Goal: Task Accomplishment & Management: Complete application form

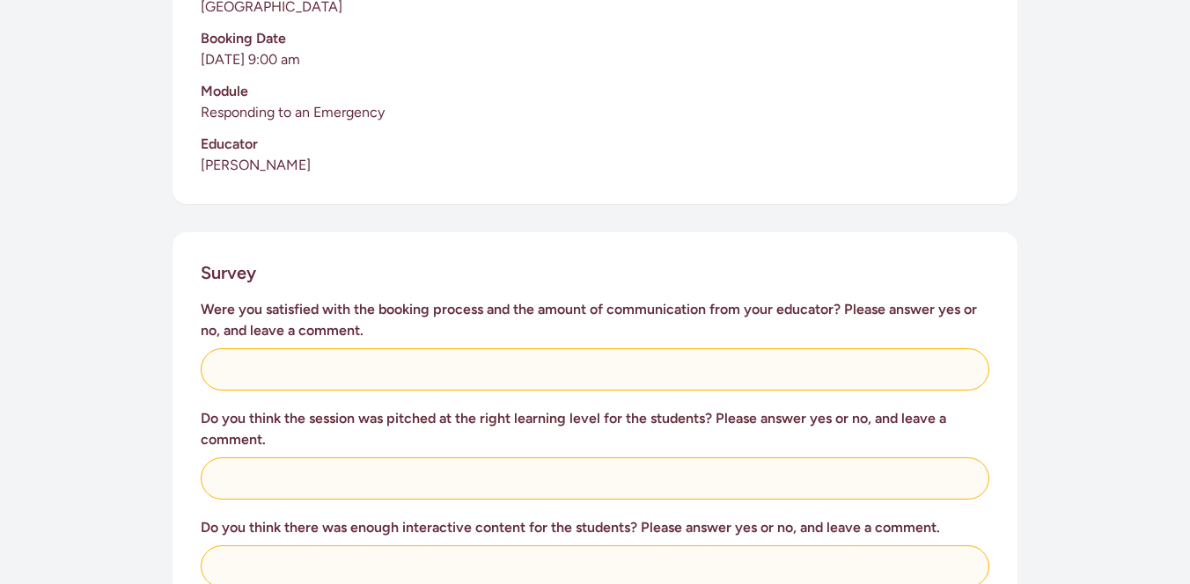
scroll to position [531, 0]
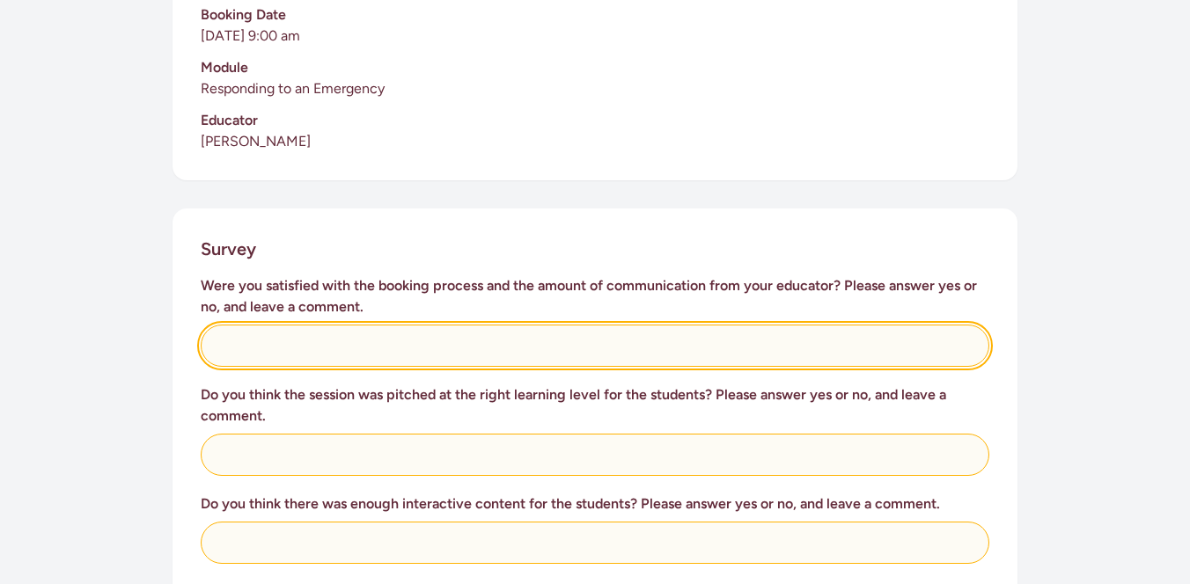
click at [282, 332] on input "text" at bounding box center [595, 346] width 789 height 42
type input "Yes - very good"
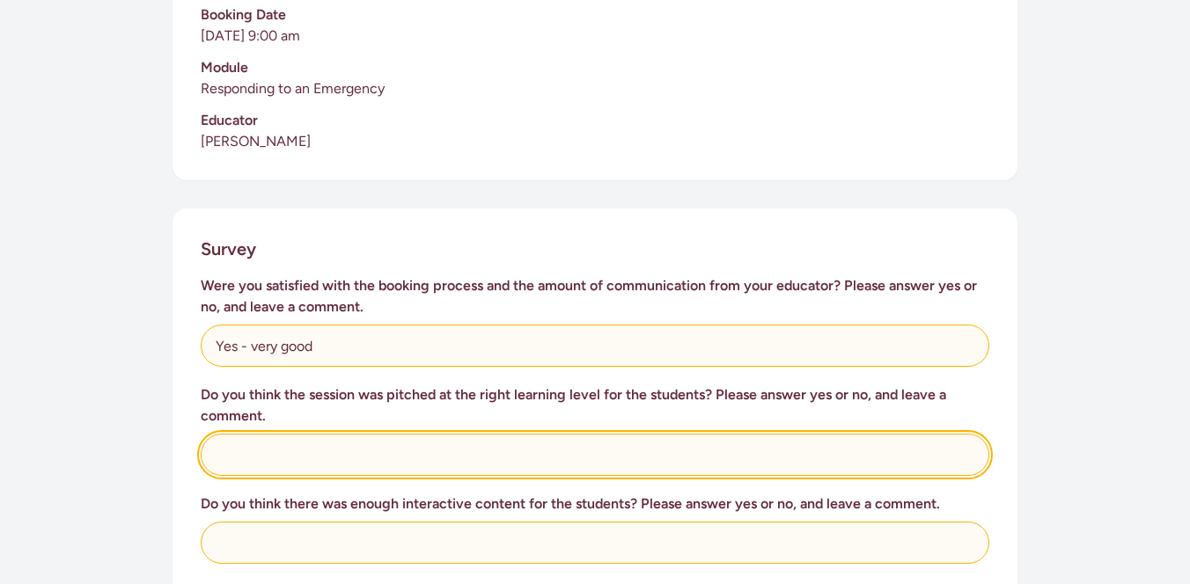
click at [276, 434] on input "text" at bounding box center [595, 455] width 789 height 42
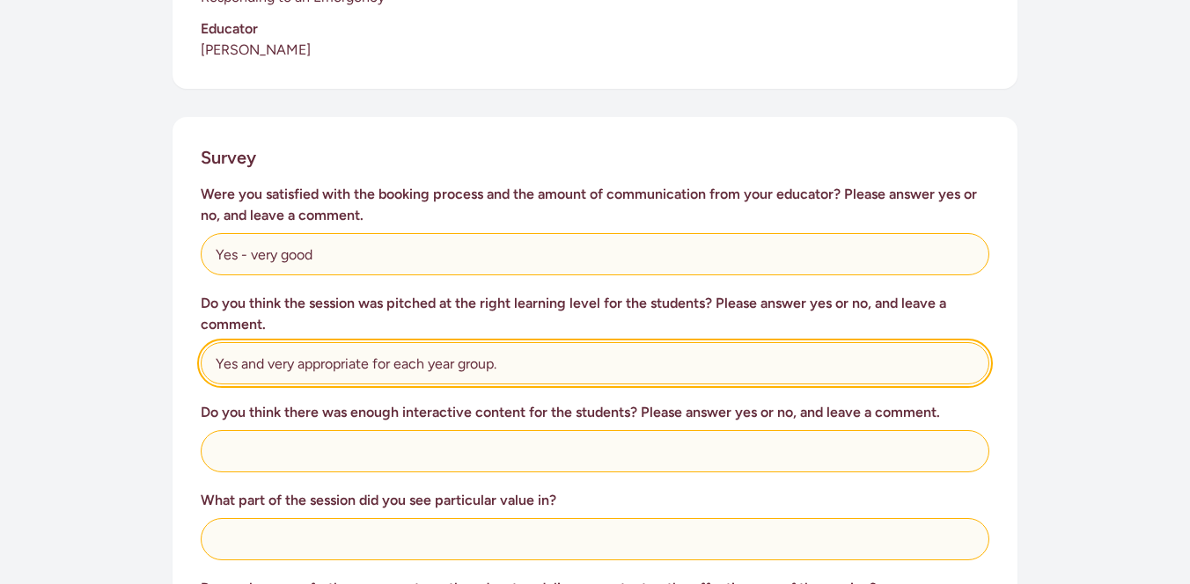
scroll to position [646, 0]
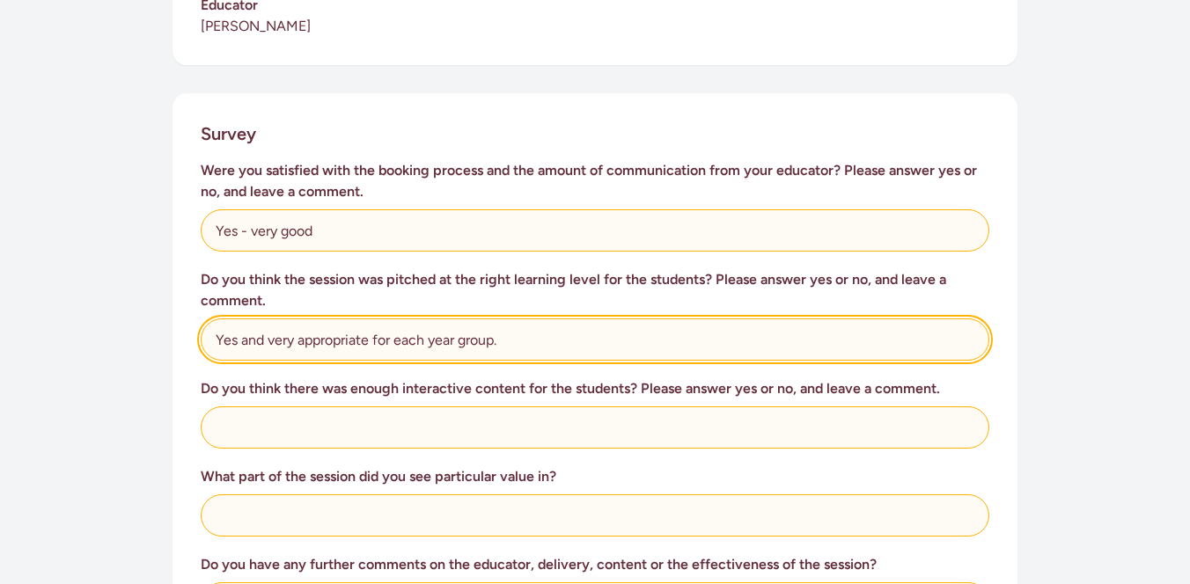
type input "Yes and very appropriate for each year group."
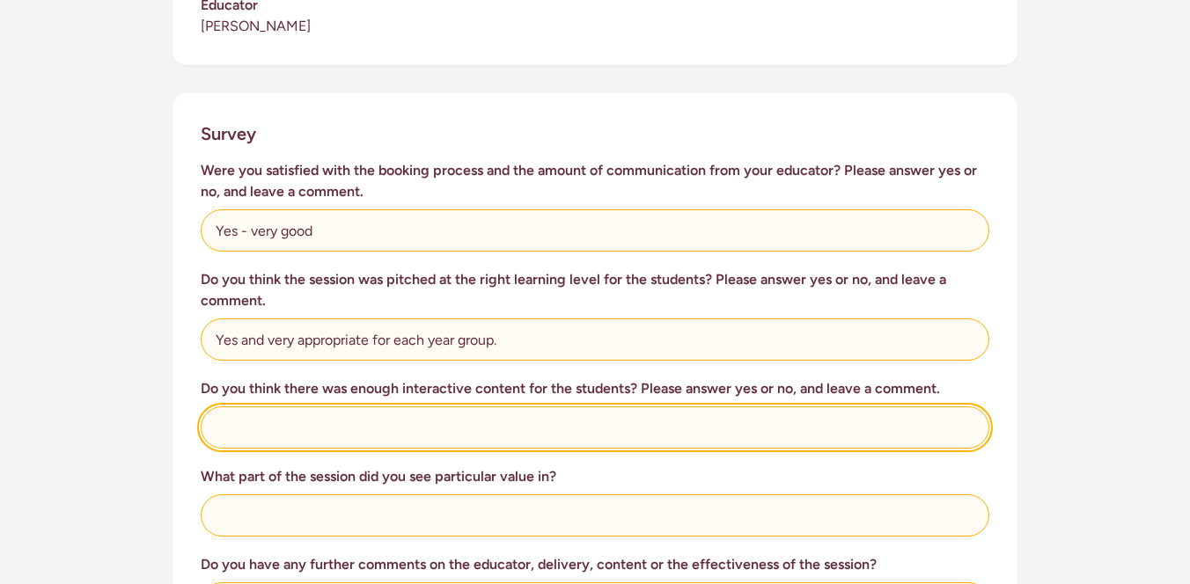
click at [271, 407] on input "text" at bounding box center [595, 428] width 789 height 42
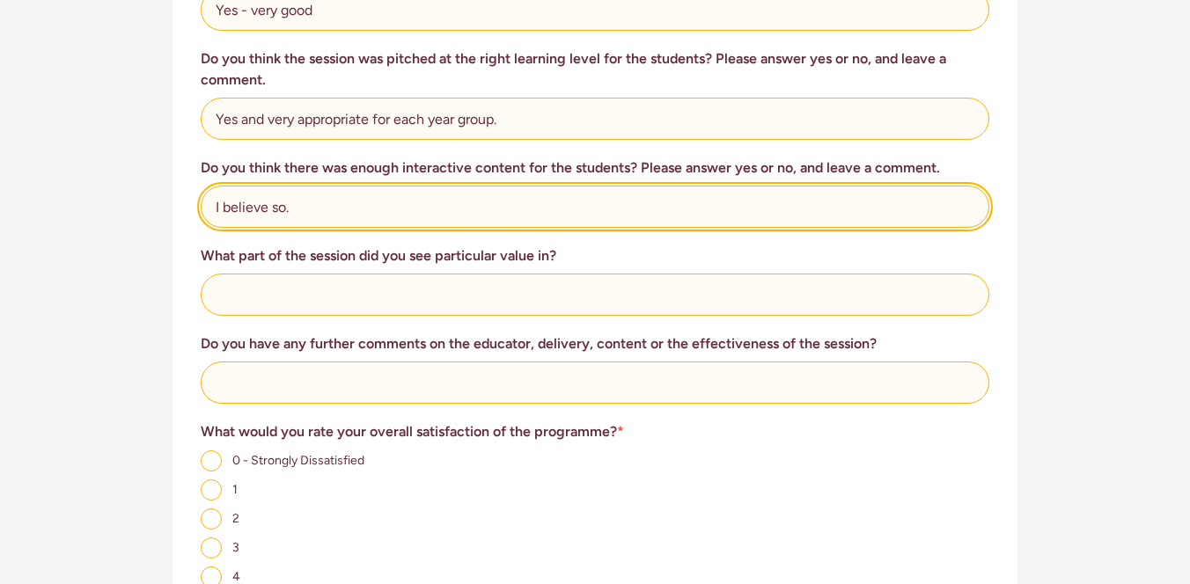
scroll to position [873, 0]
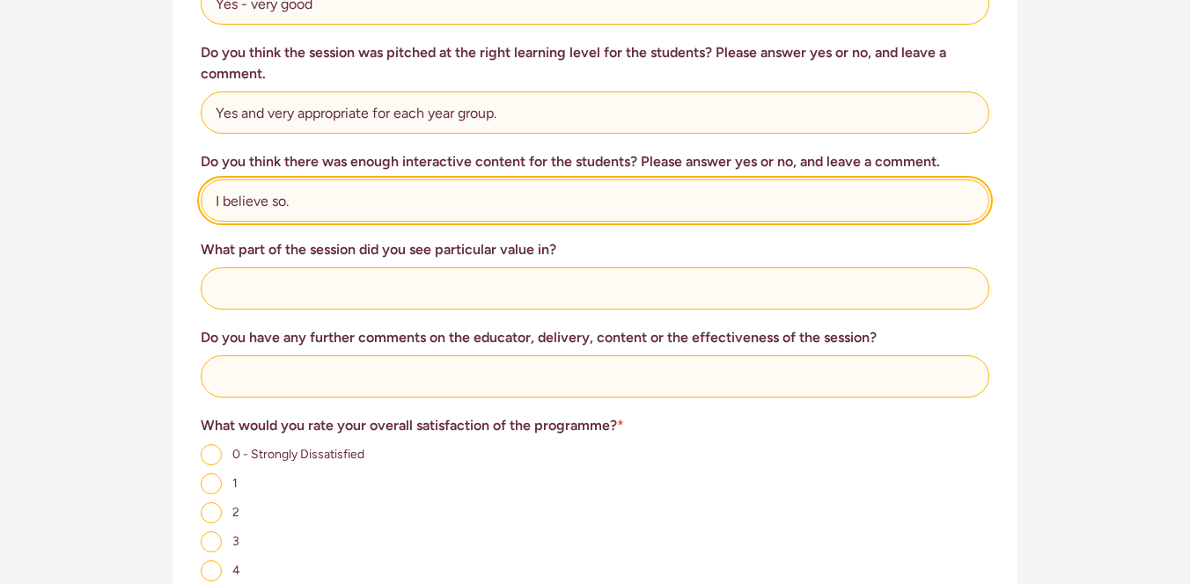
type input "I believe so."
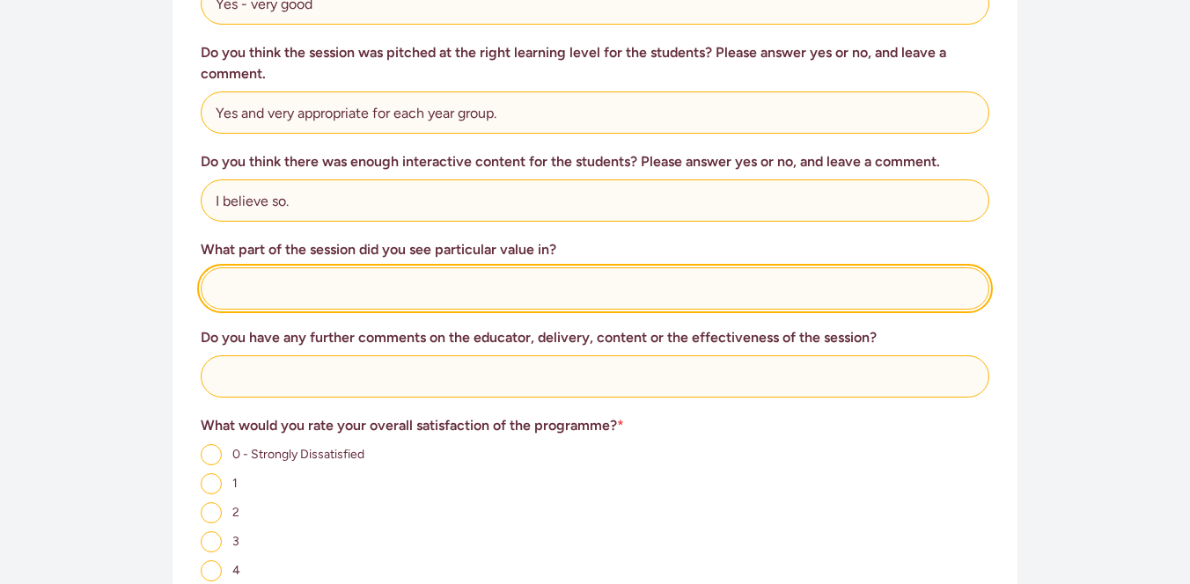
click at [250, 268] on input "text" at bounding box center [595, 289] width 789 height 42
type input "Emergency - what to do and how to respond. Basic First Aid responses."
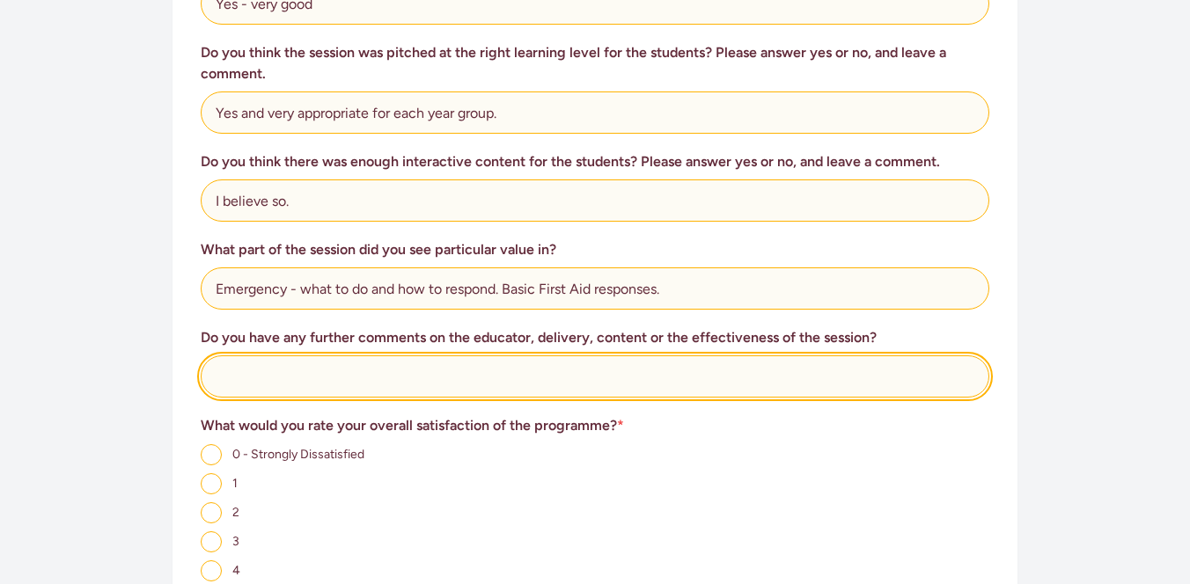
click at [271, 356] on input "text" at bounding box center [595, 377] width 789 height 42
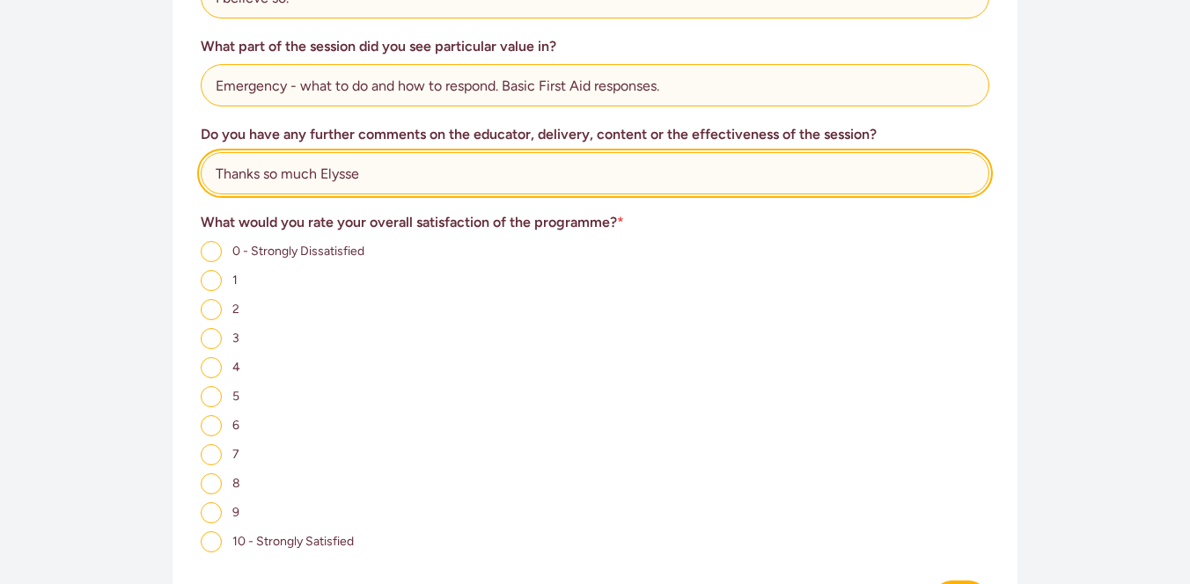
scroll to position [1089, 0]
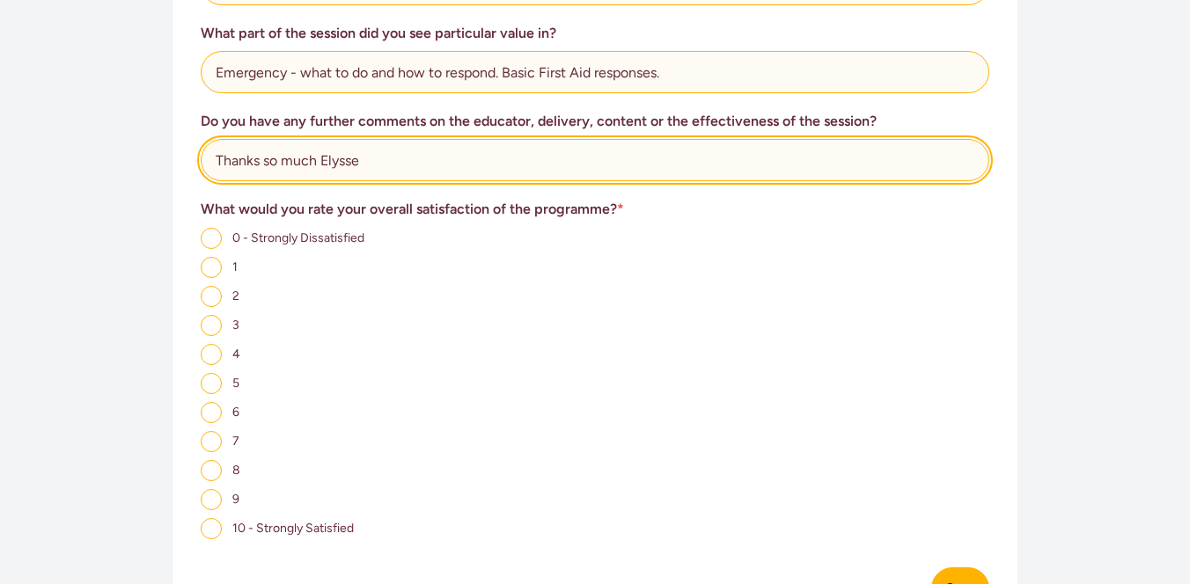
type input "Thanks so much Elysse"
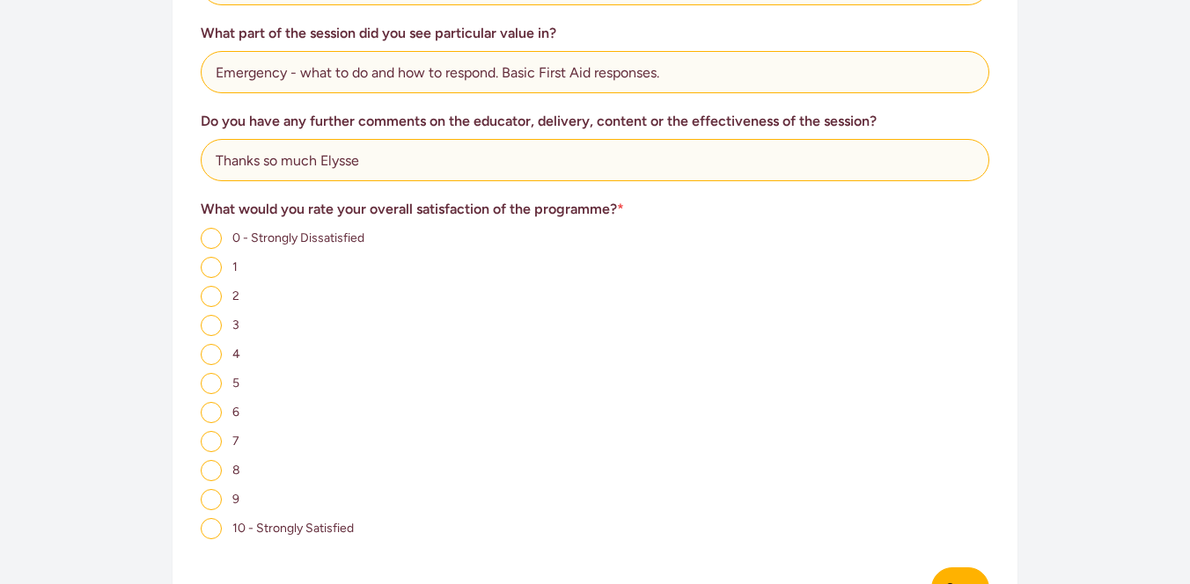
click at [210, 518] on input "10 - Strongly Satisfied" at bounding box center [211, 528] width 21 height 21
radio input "true"
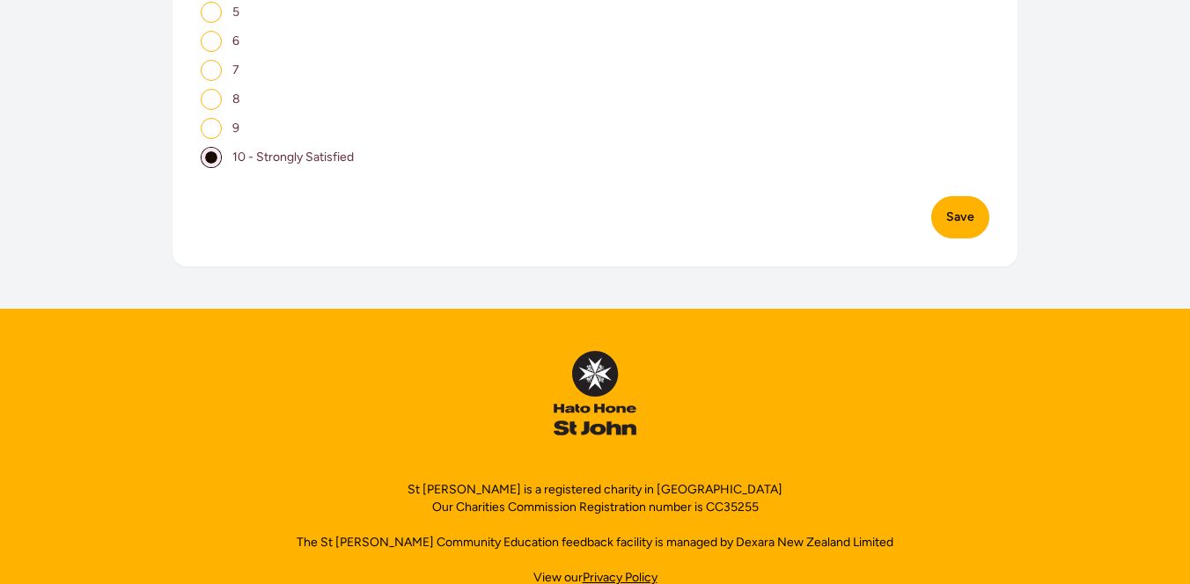
scroll to position [1488, 0]
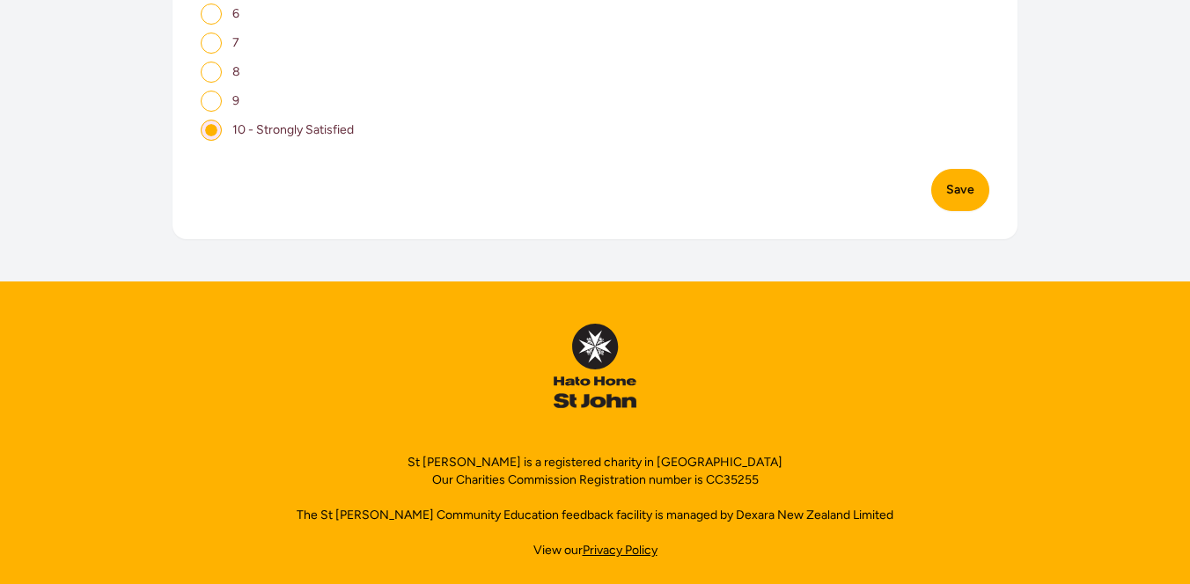
click at [965, 175] on button "Save" at bounding box center [960, 190] width 58 height 42
